Goal: Information Seeking & Learning: Learn about a topic

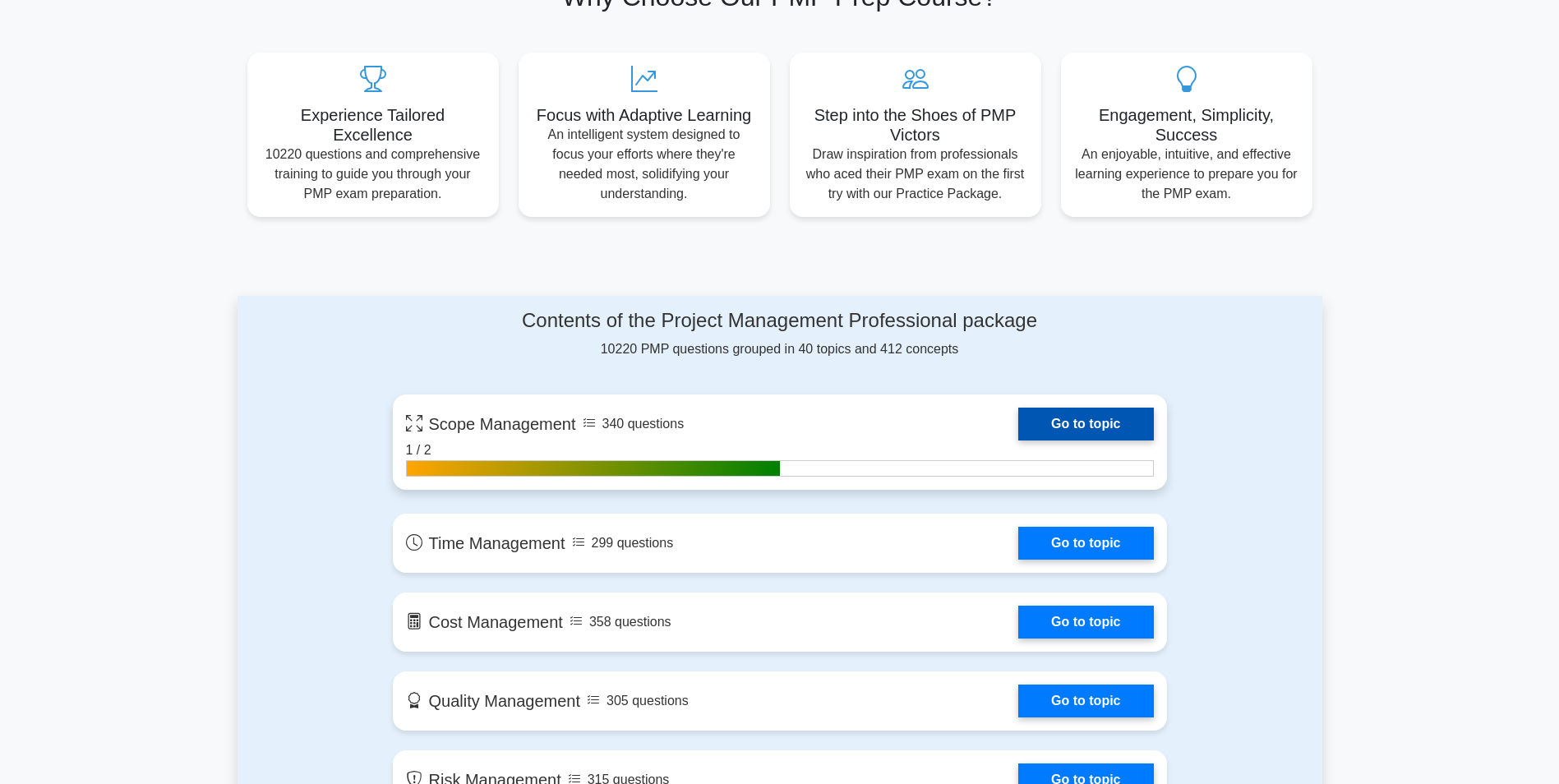
scroll to position [657, 0]
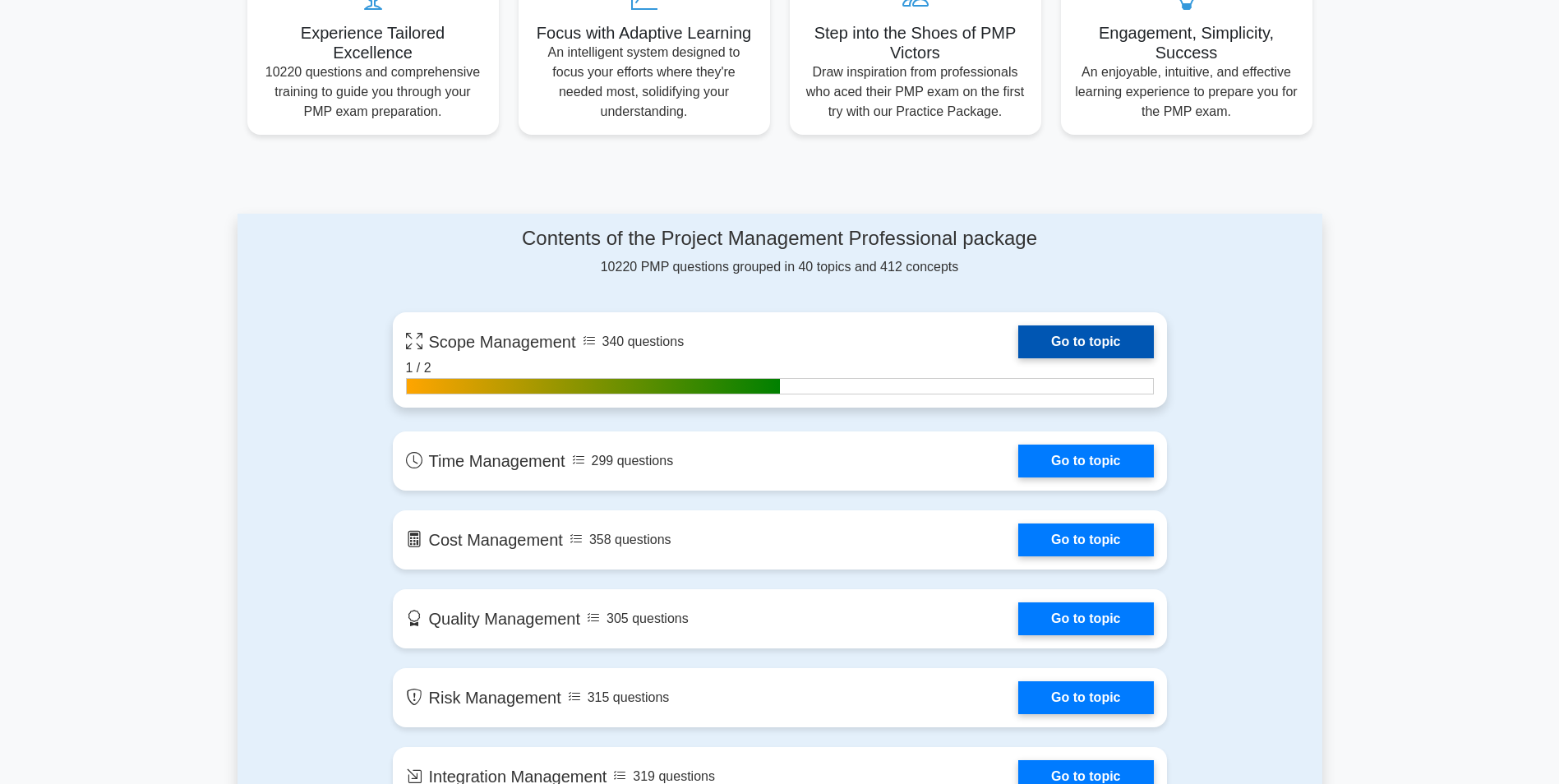
click at [1071, 344] on link "Go to topic" at bounding box center [1086, 342] width 135 height 33
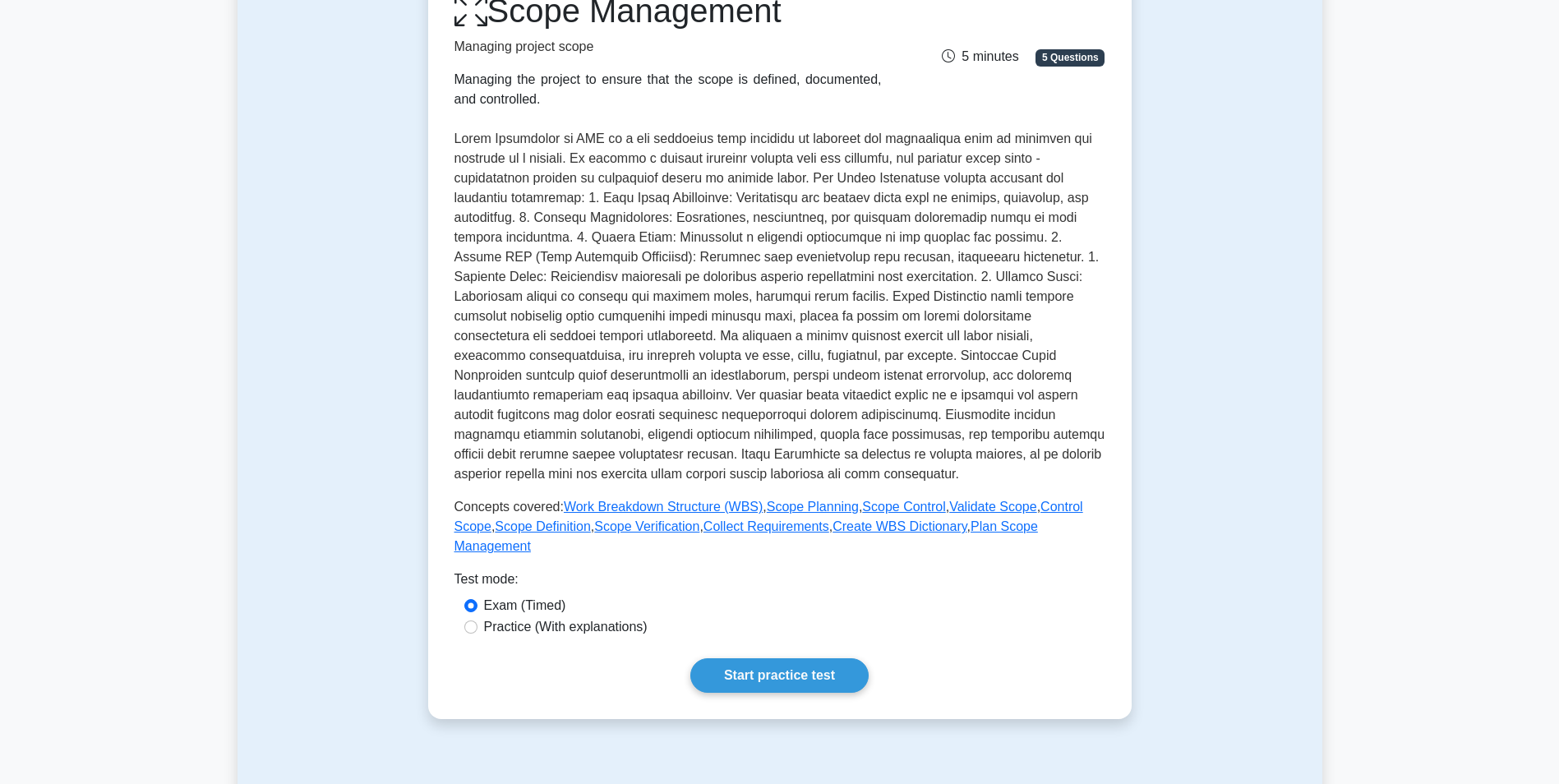
scroll to position [246, 0]
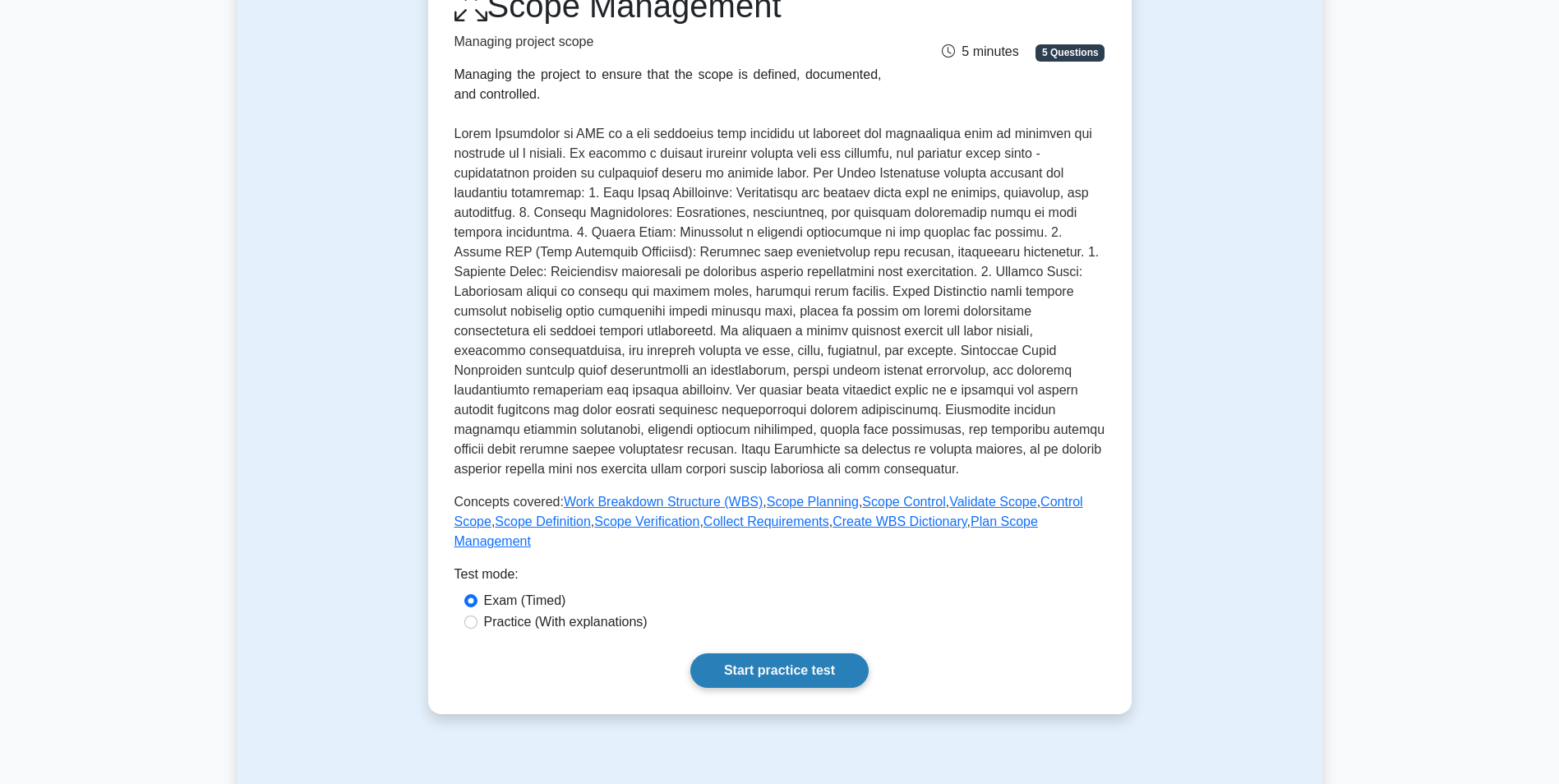
click at [784, 658] on link "Start practice test" at bounding box center [779, 670] width 178 height 35
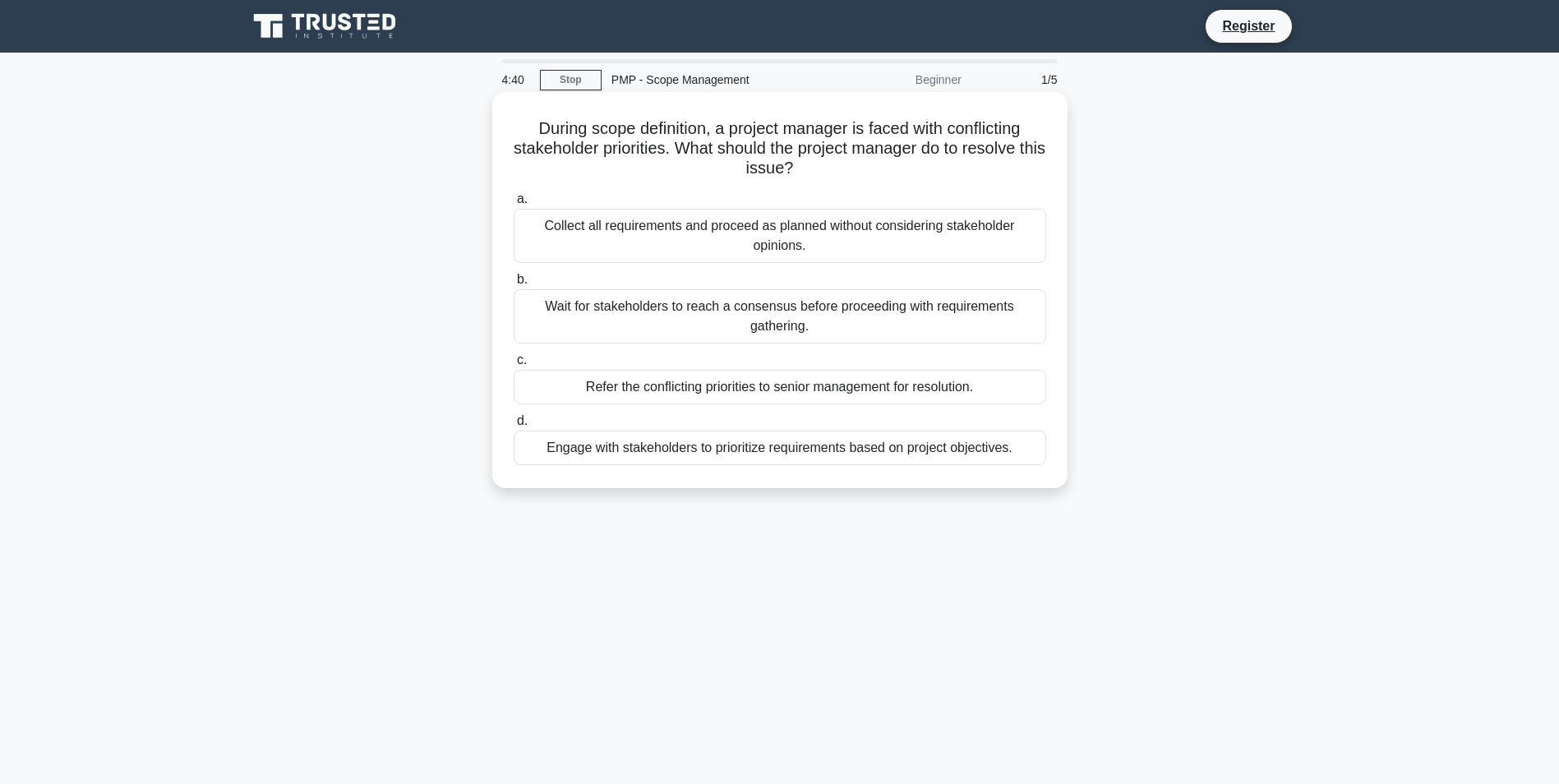
click at [616, 447] on div "Engage with stakeholders to prioritize requirements based on project objectives." at bounding box center [780, 447] width 533 height 35
click at [514, 426] on input "d. Engage with stakeholders to prioritize requirements based on project objecti…" at bounding box center [514, 421] width 0 height 11
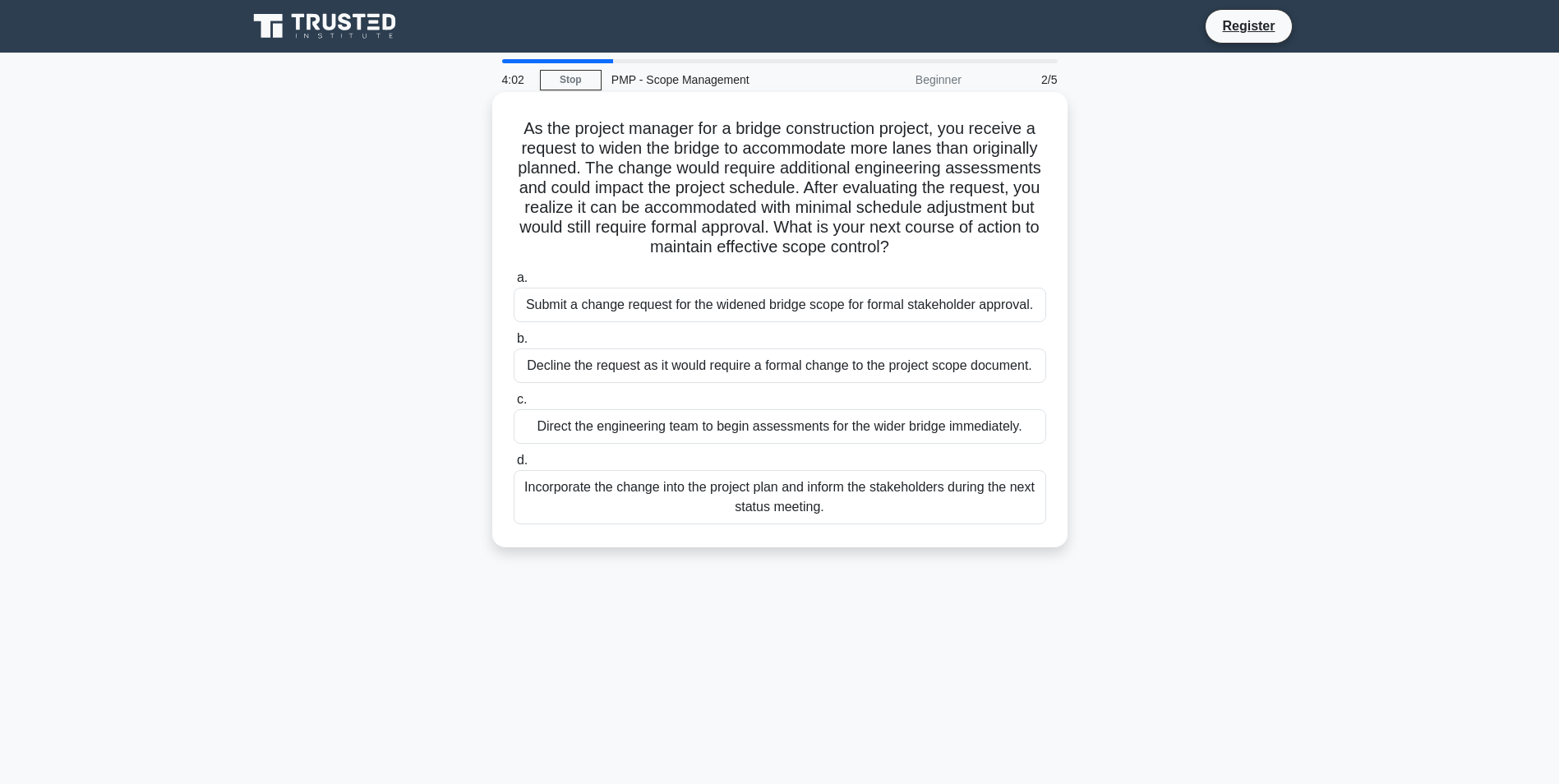
click at [616, 312] on div "Submit a change request for the widened bridge scope for formal stakeholder app…" at bounding box center [780, 305] width 533 height 35
click at [514, 284] on input "a. Submit a change request for the widened bridge scope for formal stakeholder …" at bounding box center [514, 278] width 0 height 11
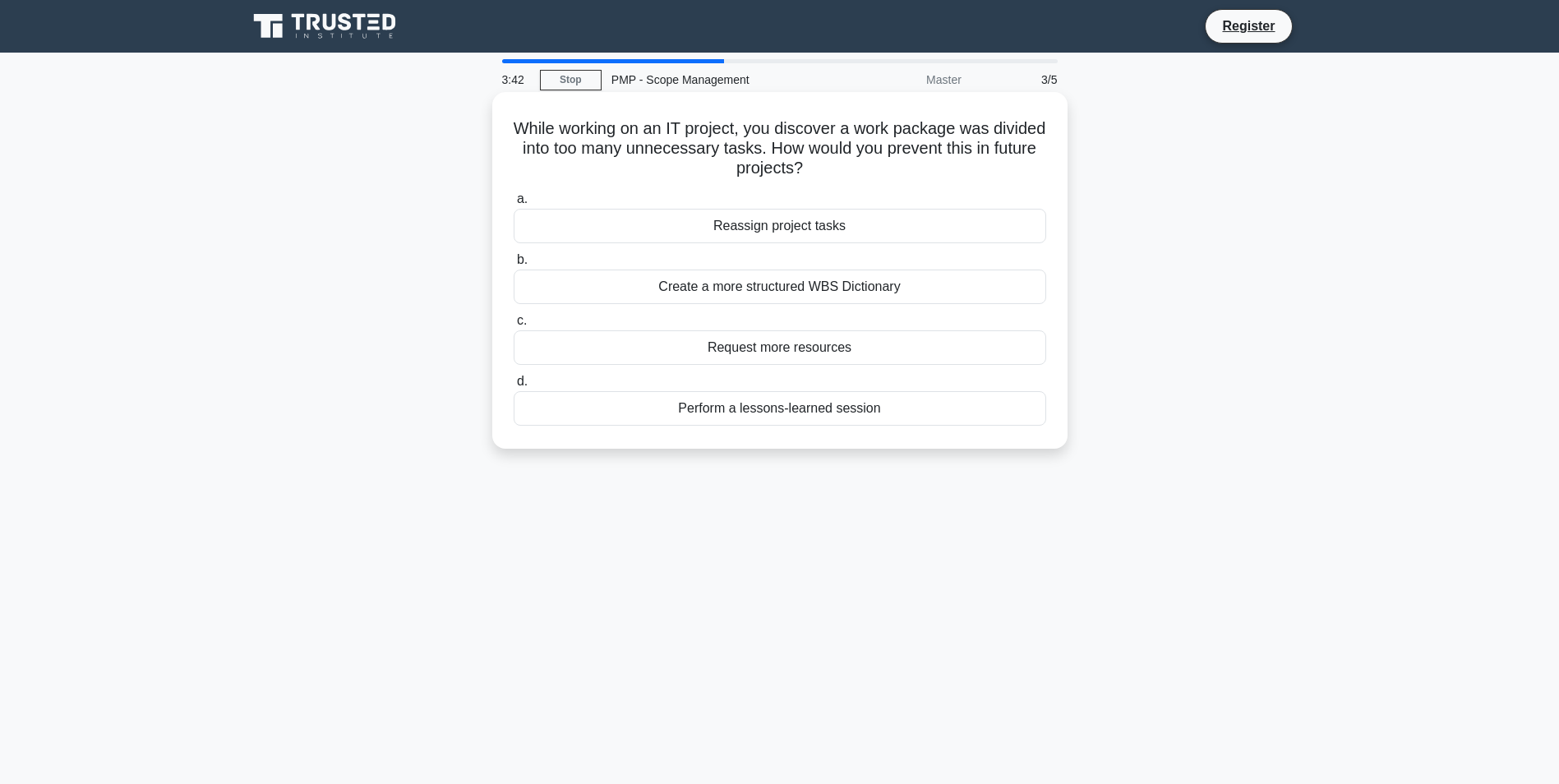
click at [724, 289] on div "Create a more structured WBS Dictionary" at bounding box center [780, 286] width 533 height 35
click at [514, 266] on input "b. Create a more structured WBS Dictionary" at bounding box center [514, 260] width 0 height 11
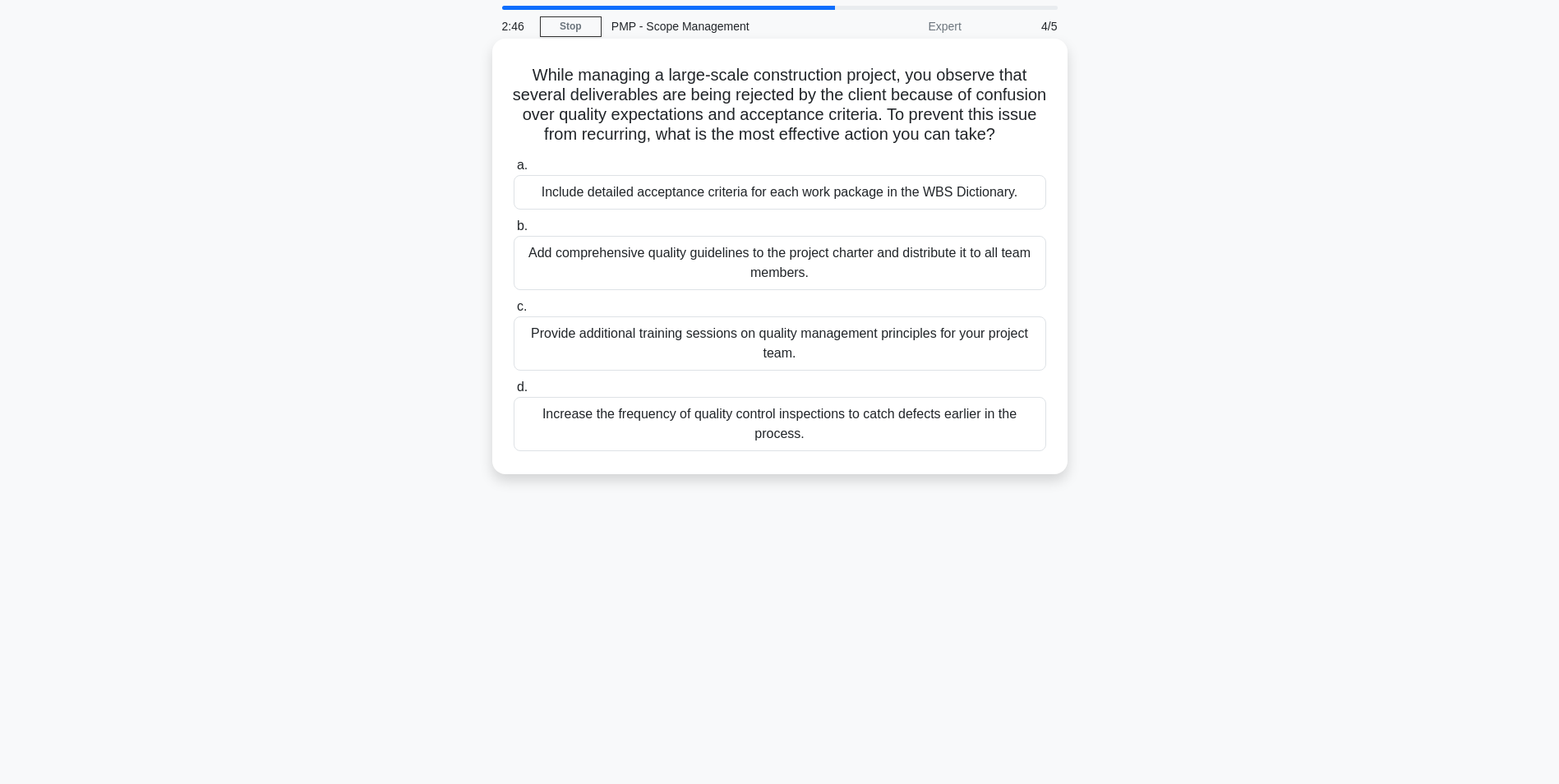
scroll to position [82, 0]
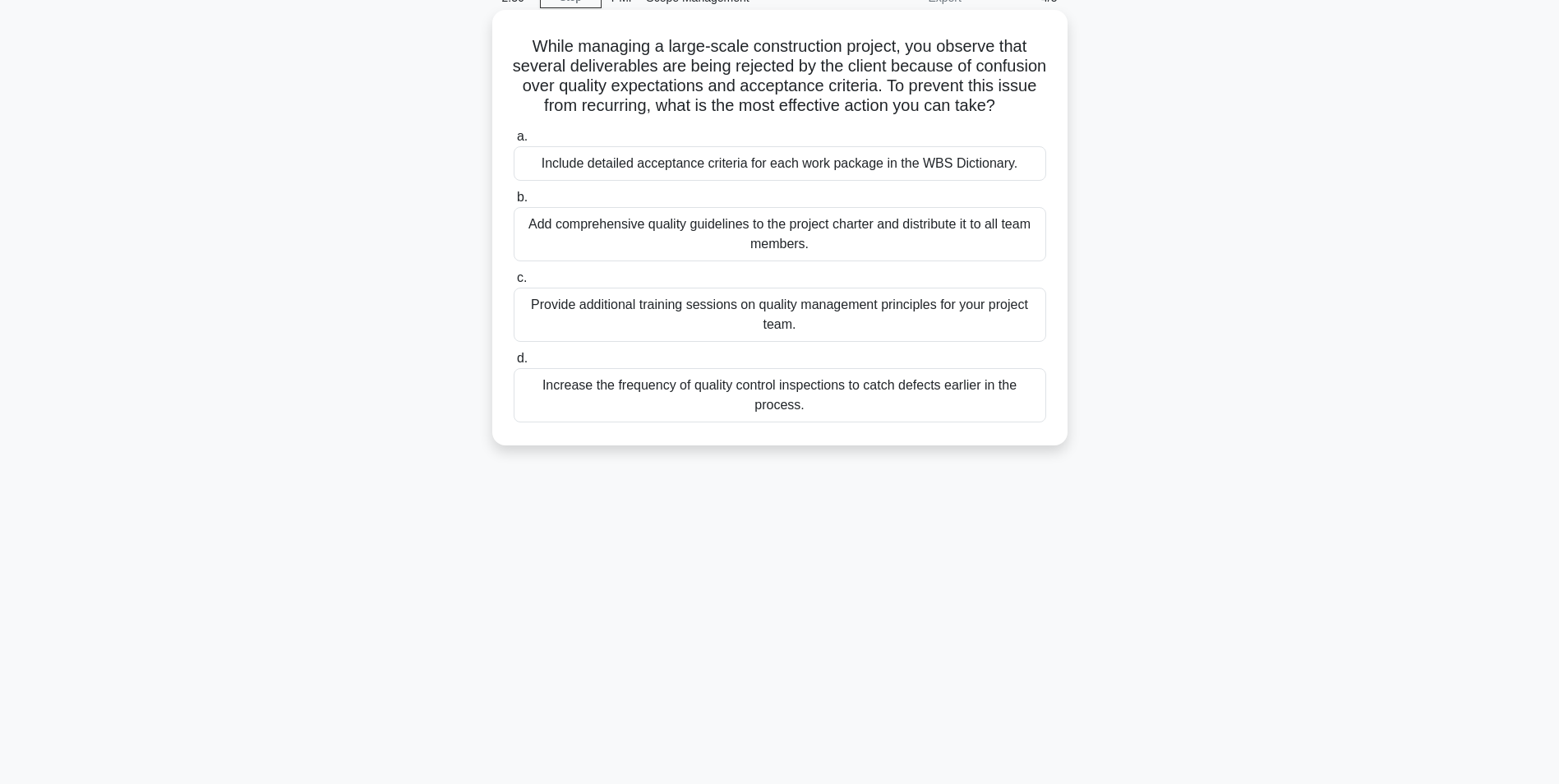
click at [734, 414] on div "Increase the frequency of quality control inspections to catch defects earlier …" at bounding box center [780, 395] width 533 height 54
click at [514, 364] on input "d. Increase the frequency of quality control inspections to catch defects earli…" at bounding box center [514, 359] width 0 height 11
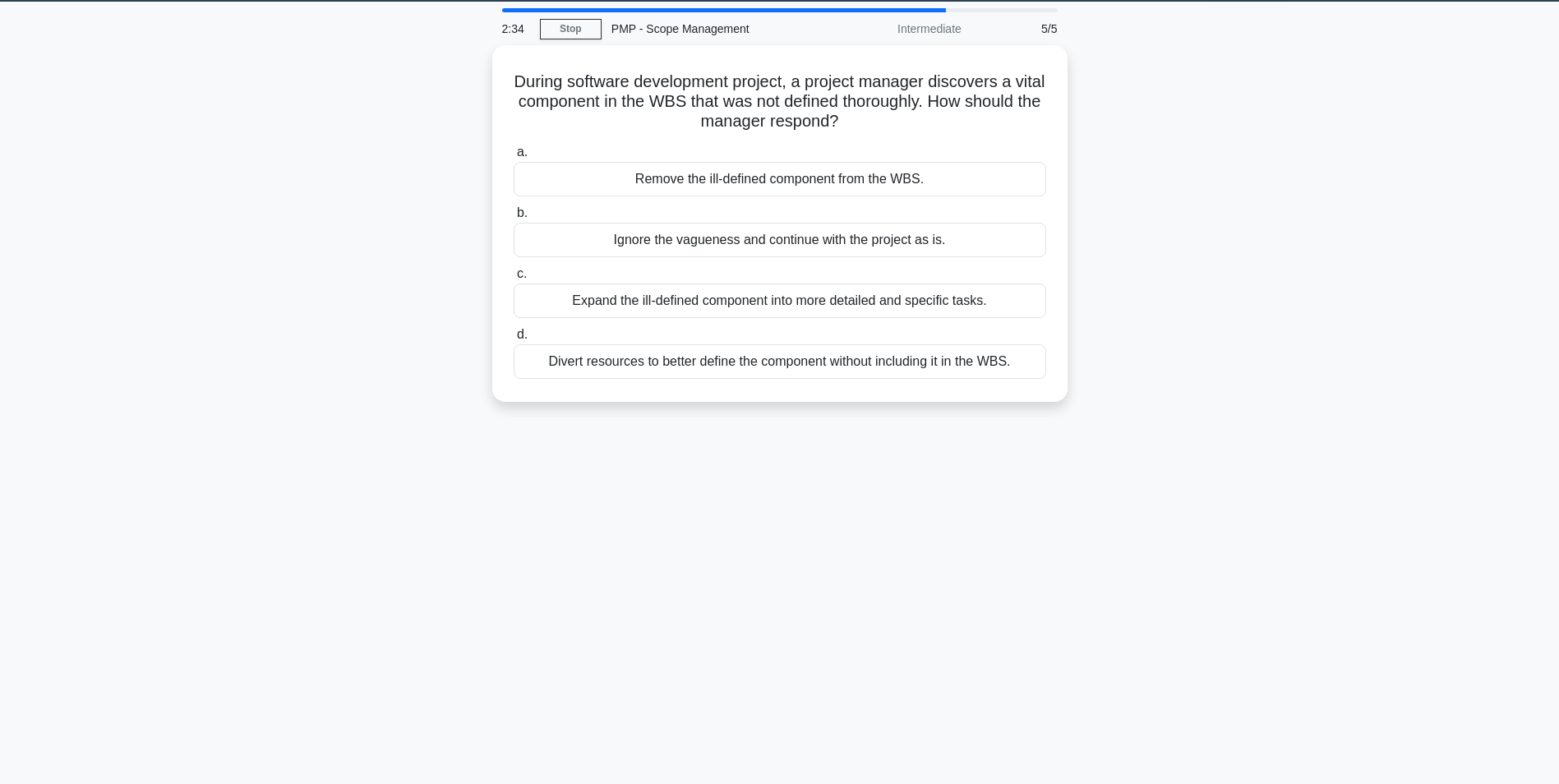
scroll to position [0, 0]
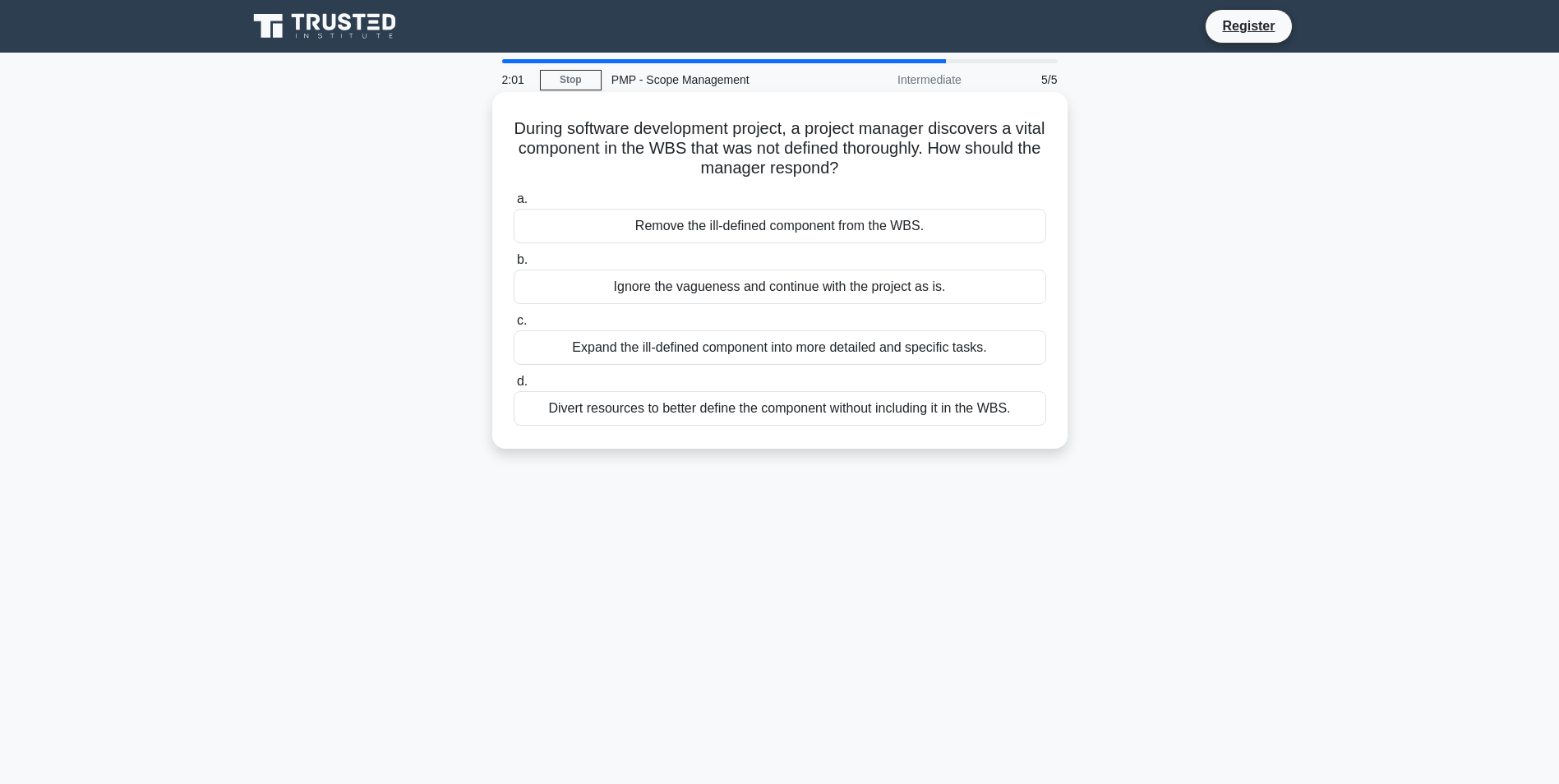
click at [718, 350] on div "Expand the ill-defined component into more detailed and specific tasks." at bounding box center [780, 347] width 533 height 35
click at [514, 327] on input "c. Expand the ill-defined component into more detailed and specific tasks." at bounding box center [514, 321] width 0 height 11
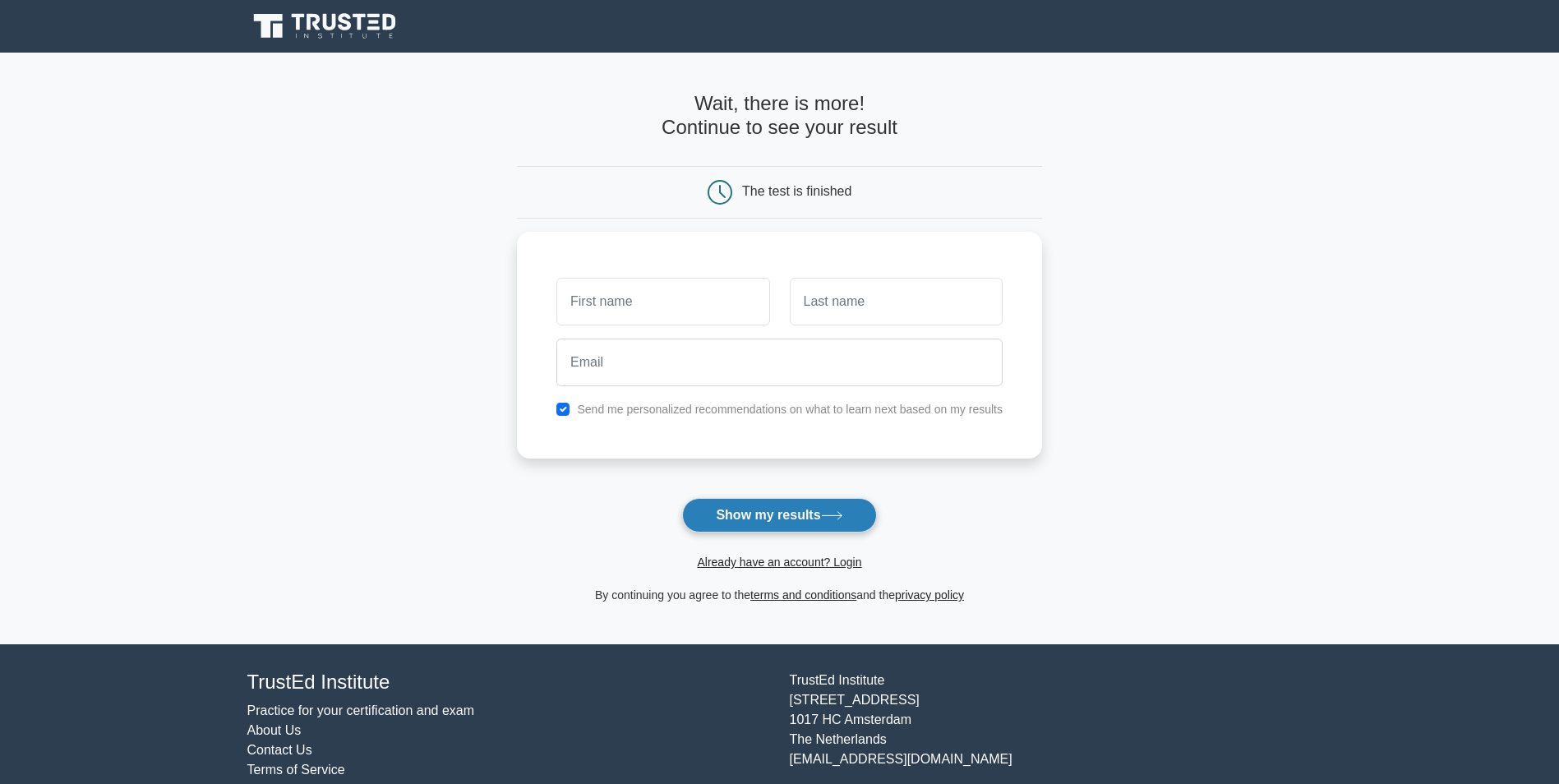
click at [782, 516] on button "Show my results" at bounding box center [779, 515] width 194 height 35
click at [682, 313] on input "text" at bounding box center [663, 297] width 213 height 47
type input "Oscar"
type input "Almenario"
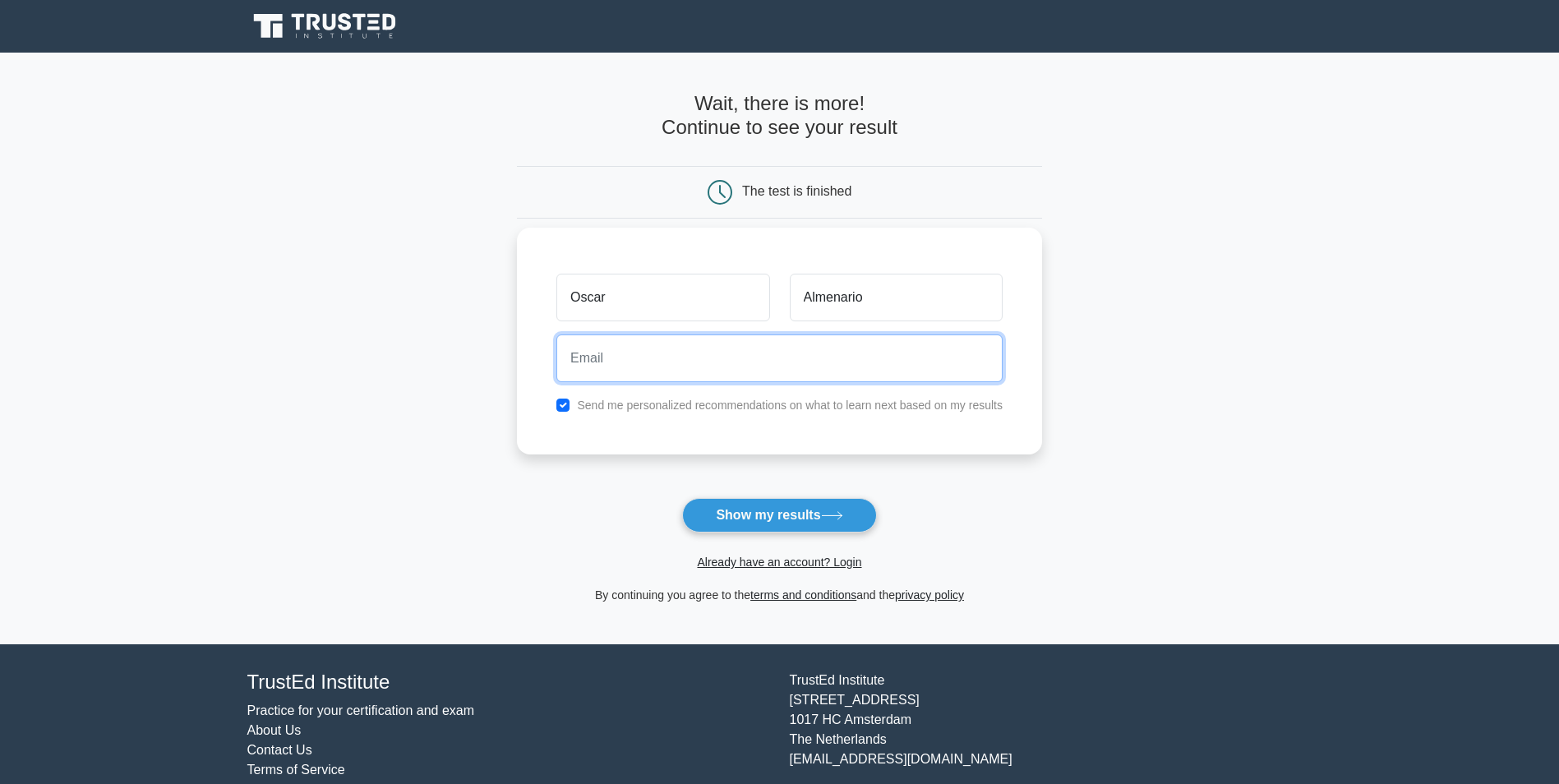
type input "omalmenario@yahoo.com"
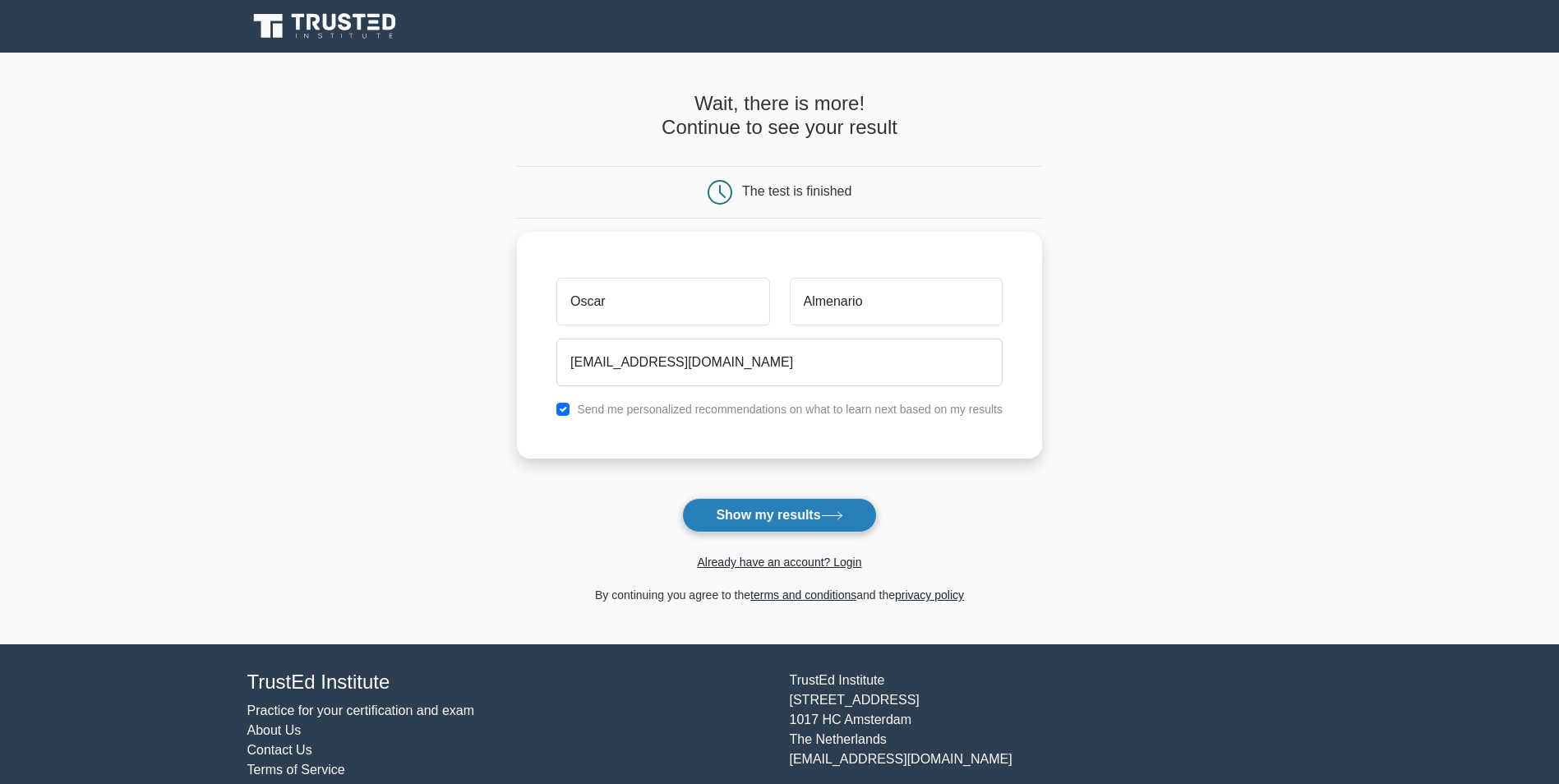
click at [733, 512] on button "Show my results" at bounding box center [779, 515] width 194 height 35
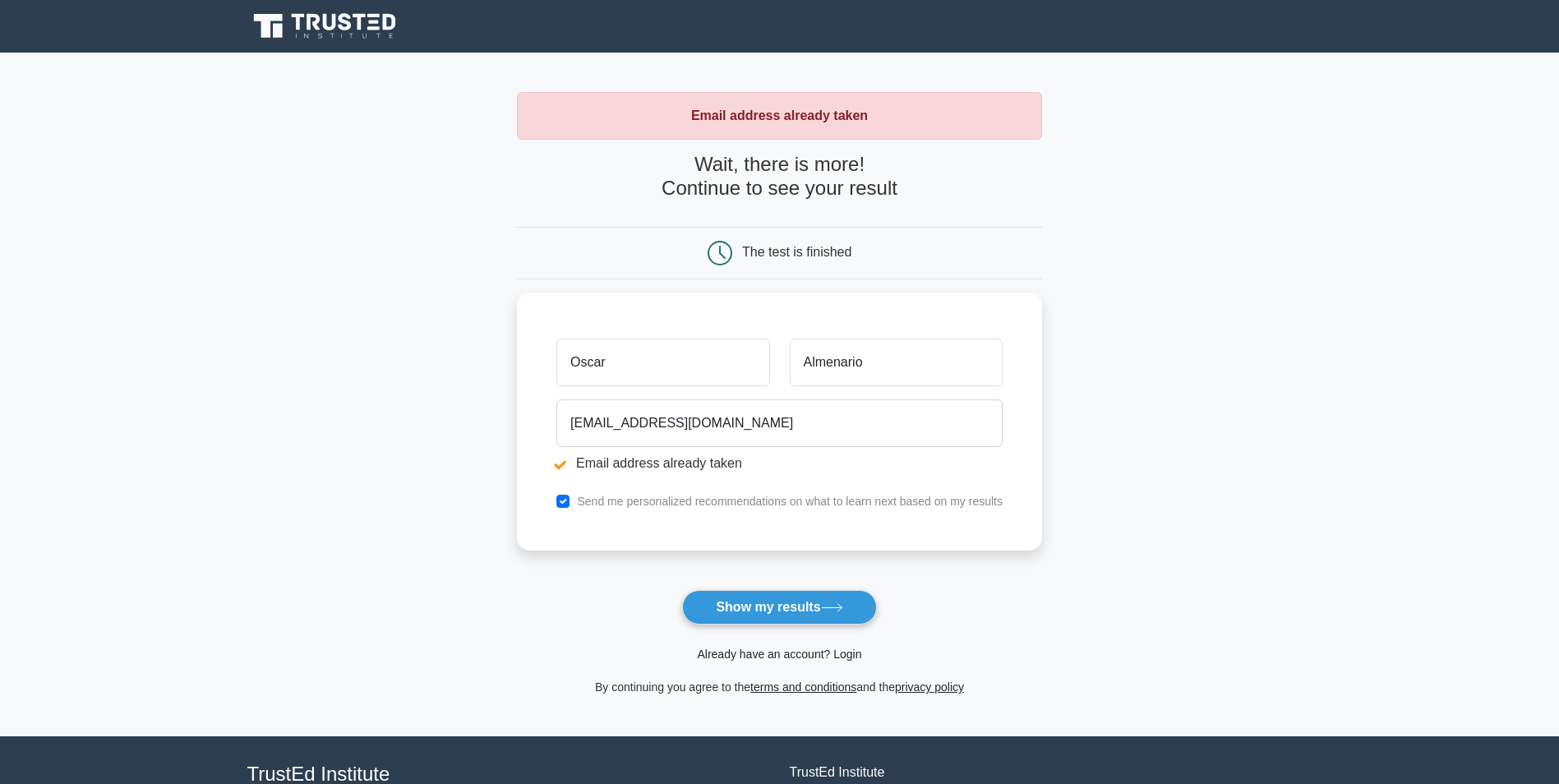
click at [774, 655] on link "Already have an account? Login" at bounding box center [779, 654] width 165 height 14
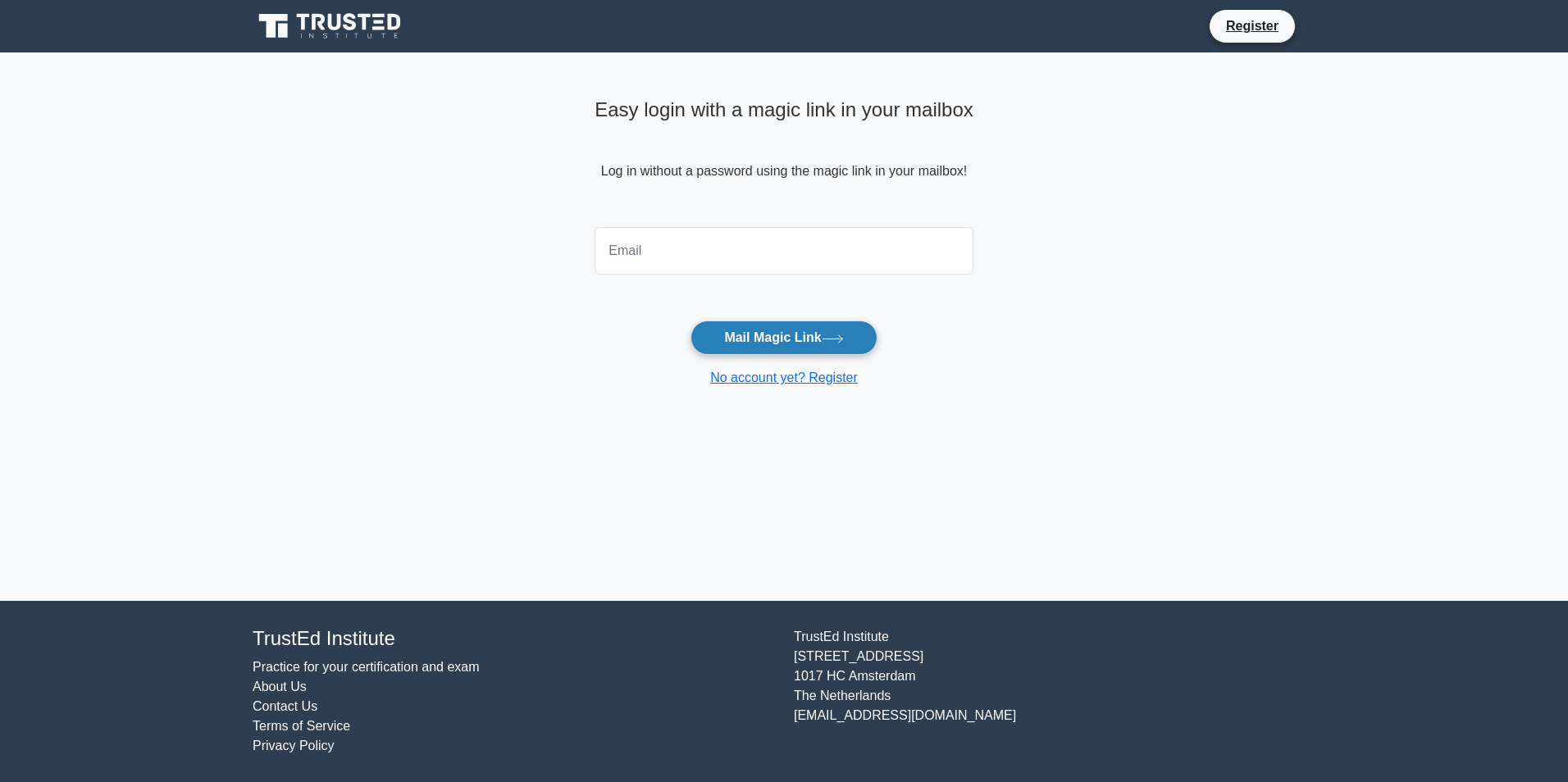
click at [771, 332] on button "Mail Magic Link" at bounding box center [783, 338] width 186 height 35
click at [636, 256] on input "email" at bounding box center [784, 251] width 379 height 47
type input "[EMAIL_ADDRESS][DOMAIN_NAME]"
click at [751, 340] on button "Mail Magic Link" at bounding box center [783, 338] width 186 height 35
